Goal: Information Seeking & Learning: Understand process/instructions

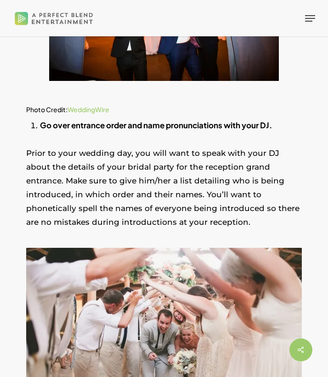
scroll to position [341, 0]
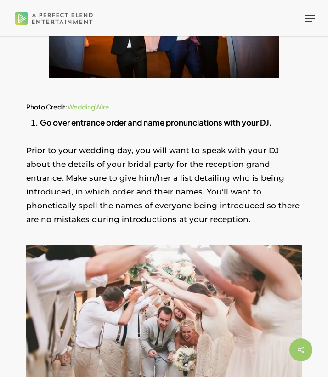
click at [61, 143] on p "Prior to your wedding day, you will want to speak with your DJ about the detail…" at bounding box center [164, 190] width 276 height 95
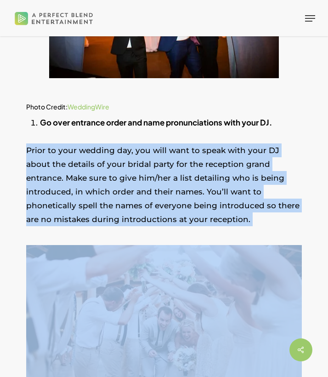
click at [61, 143] on p "Prior to your wedding day, you will want to speak with your DJ about the detail…" at bounding box center [164, 190] width 276 height 95
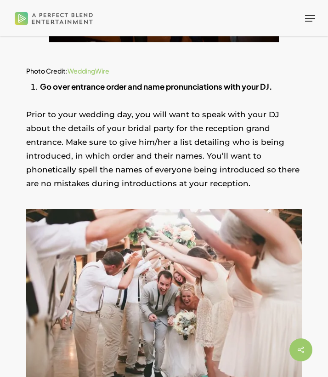
scroll to position [379, 0]
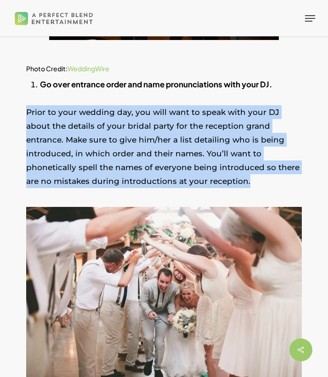
drag, startPoint x: 22, startPoint y: 87, endPoint x: 151, endPoint y: 168, distance: 152.2
click at [109, 113] on p "Prior to your wedding day, you will want to speak with your DJ about the detail…" at bounding box center [164, 152] width 276 height 95
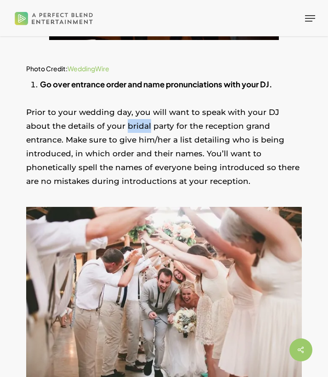
click at [109, 113] on p "Prior to your wedding day, you will want to speak with your DJ about the detail…" at bounding box center [164, 152] width 276 height 95
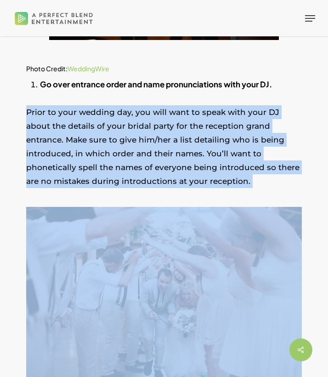
click at [109, 113] on p "Prior to your wedding day, you will want to speak with your DJ about the detail…" at bounding box center [164, 152] width 276 height 95
click at [106, 113] on p "Prior to your wedding day, you will want to speak with your DJ about the detail…" at bounding box center [164, 152] width 276 height 95
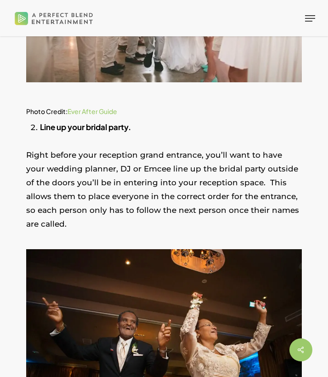
scroll to position [694, 0]
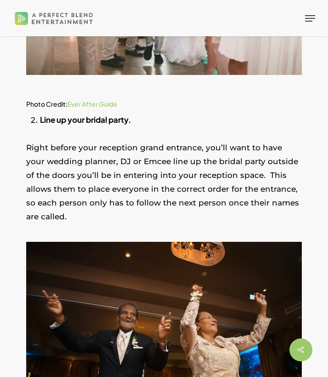
click at [83, 153] on p "Right before your reception grand entrance, you’ll want to have your wedding pl…" at bounding box center [164, 188] width 276 height 95
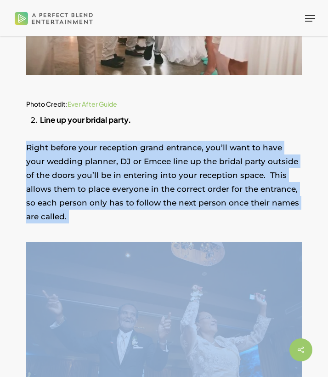
click at [83, 153] on p "Right before your reception grand entrance, you’ll want to have your wedding pl…" at bounding box center [164, 188] width 276 height 95
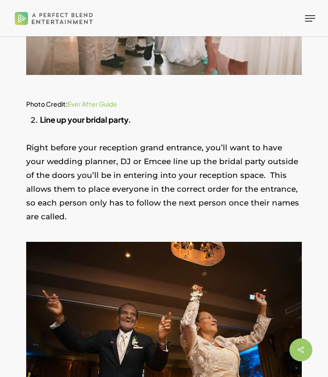
click at [75, 115] on strong "Line up your bridal party." at bounding box center [85, 120] width 91 height 10
click at [73, 115] on strong "Line up your bridal party." at bounding box center [85, 120] width 91 height 10
click at [75, 141] on p "Right before your reception grand entrance, you’ll want to have your wedding pl…" at bounding box center [164, 188] width 276 height 95
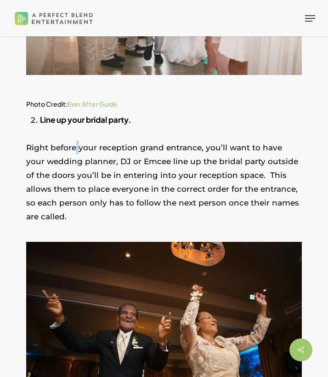
click at [75, 141] on p "Right before your reception grand entrance, you’ll want to have your wedding pl…" at bounding box center [164, 188] width 276 height 95
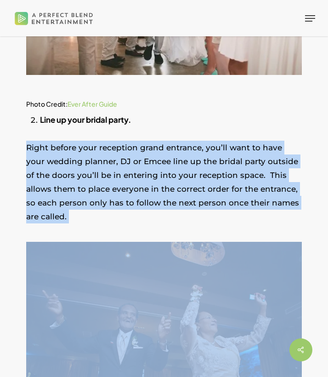
click at [75, 141] on p "Right before your reception grand entrance, you’ll want to have your wedding pl…" at bounding box center [164, 188] width 276 height 95
click at [72, 166] on p "Right before your reception grand entrance, you’ll want to have your wedding pl…" at bounding box center [164, 188] width 276 height 95
click at [148, 179] on p "Right before your reception grand entrance, you’ll want to have your wedding pl…" at bounding box center [164, 188] width 276 height 95
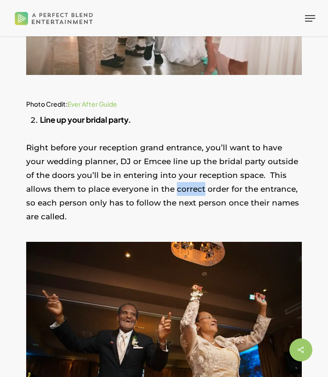
click at [148, 179] on p "Right before your reception grand entrance, you’ll want to have your wedding pl…" at bounding box center [164, 188] width 276 height 95
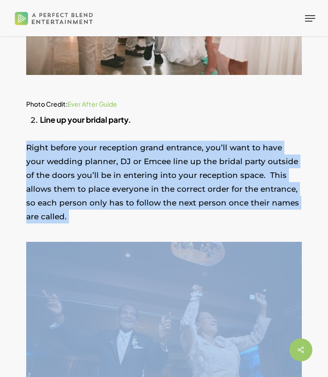
click at [148, 179] on p "Right before your reception grand entrance, you’ll want to have your wedding pl…" at bounding box center [164, 188] width 276 height 95
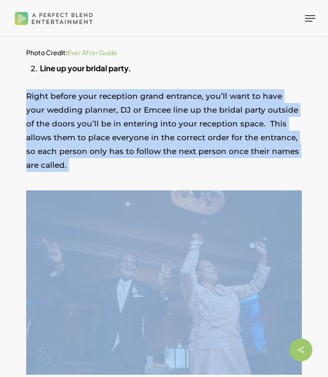
scroll to position [759, 0]
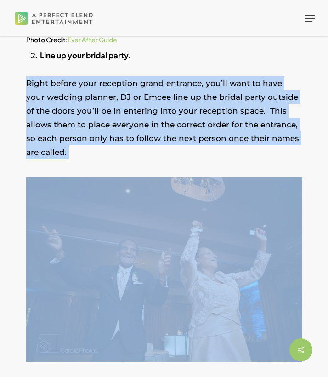
click at [127, 91] on p "Right before your reception grand entrance, you’ll want to have your wedding pl…" at bounding box center [164, 123] width 276 height 95
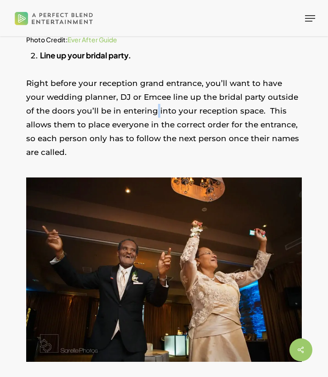
click at [127, 91] on p "Right before your reception grand entrance, you’ll want to have your wedding pl…" at bounding box center [164, 123] width 276 height 95
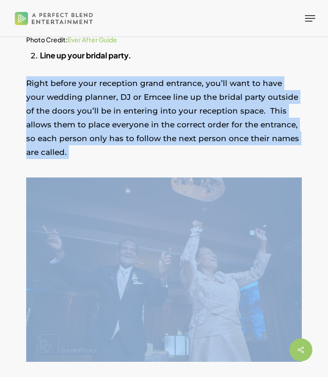
click at [127, 91] on p "Right before your reception grand entrance, you’ll want to have your wedding pl…" at bounding box center [164, 123] width 276 height 95
click at [107, 76] on p "Right before your reception grand entrance, you’ll want to have your wedding pl…" at bounding box center [164, 123] width 276 height 95
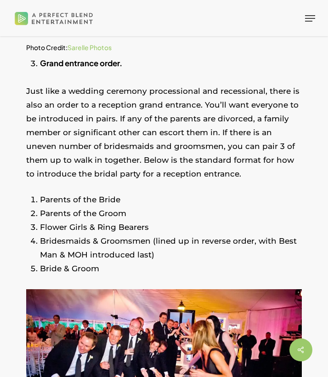
scroll to position [1102, 0]
click at [43, 234] on li "Bridesmaids & Groomsmen (lined up in reverse order, with Best Man & MOH introdu…" at bounding box center [171, 248] width 262 height 28
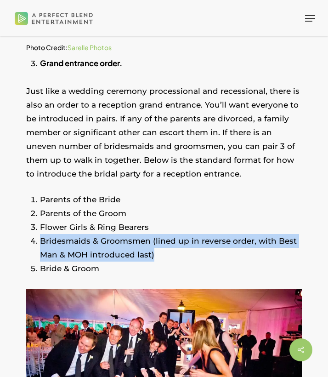
drag, startPoint x: 40, startPoint y: 226, endPoint x: 158, endPoint y: 244, distance: 118.7
click at [158, 244] on li "Bridesmaids & Groomsmen (lined up in reverse order, with Best Man & MOH introdu…" at bounding box center [171, 248] width 262 height 28
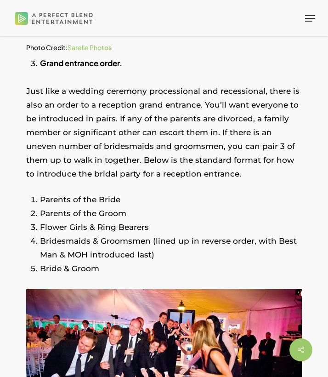
click at [156, 239] on li "Bridesmaids & Groomsmen (lined up in reverse order, with Best Man & MOH introdu…" at bounding box center [171, 248] width 262 height 28
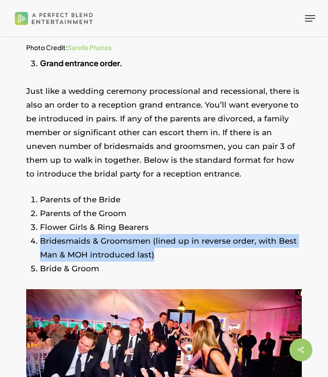
drag, startPoint x: 156, startPoint y: 239, endPoint x: 38, endPoint y: 229, distance: 118.6
click at [125, 234] on li "Bridesmaids & Groomsmen (lined up in reverse order, with Best Man & MOH introdu…" at bounding box center [171, 248] width 262 height 28
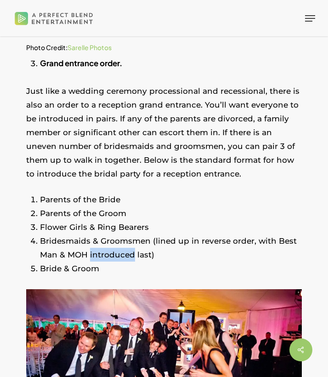
click at [125, 234] on li "Bridesmaids & Groomsmen (lined up in reverse order, with Best Man & MOH introdu…" at bounding box center [171, 248] width 262 height 28
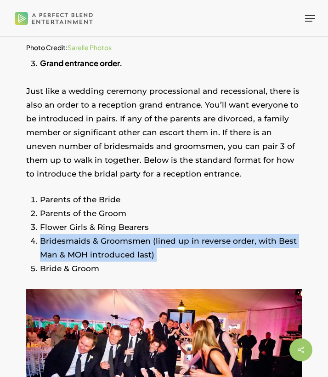
click at [125, 234] on li "Bridesmaids & Groomsmen (lined up in reverse order, with Best Man & MOH introdu…" at bounding box center [171, 248] width 262 height 28
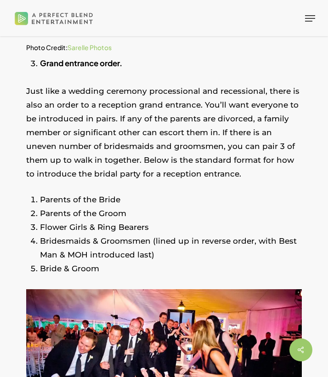
click at [165, 234] on li "Bridesmaids & Groomsmen (lined up in reverse order, with Best Man & MOH introdu…" at bounding box center [171, 248] width 262 height 28
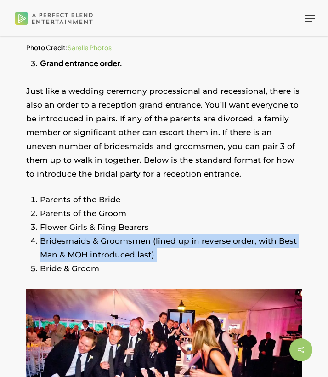
click at [165, 234] on li "Bridesmaids & Groomsmen (lined up in reverse order, with Best Man & MOH introdu…" at bounding box center [171, 248] width 262 height 28
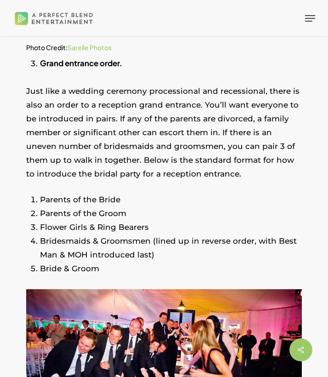
click at [104, 171] on p "Just like a wedding ceremony processional and recessional, there is also an ord…" at bounding box center [164, 138] width 276 height 109
click at [76, 240] on li "Bridesmaids & Groomsmen (lined up in reverse order, with Best Man & MOH introdu…" at bounding box center [171, 248] width 262 height 28
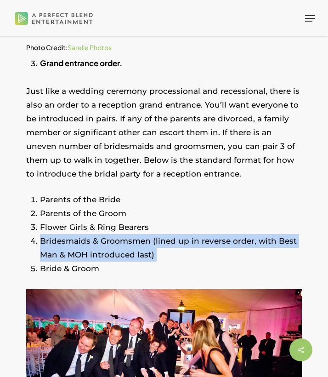
click at [76, 240] on li "Bridesmaids & Groomsmen (lined up in reverse order, with Best Man & MOH introdu…" at bounding box center [171, 248] width 262 height 28
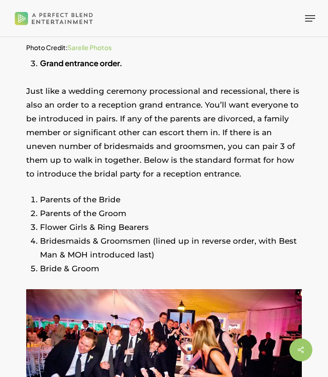
click at [71, 193] on li "Parents of the Bride" at bounding box center [171, 200] width 262 height 14
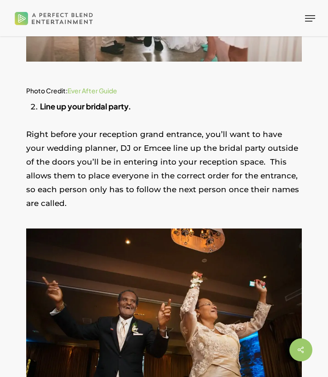
scroll to position [630, 0]
